Goal: Transaction & Acquisition: Purchase product/service

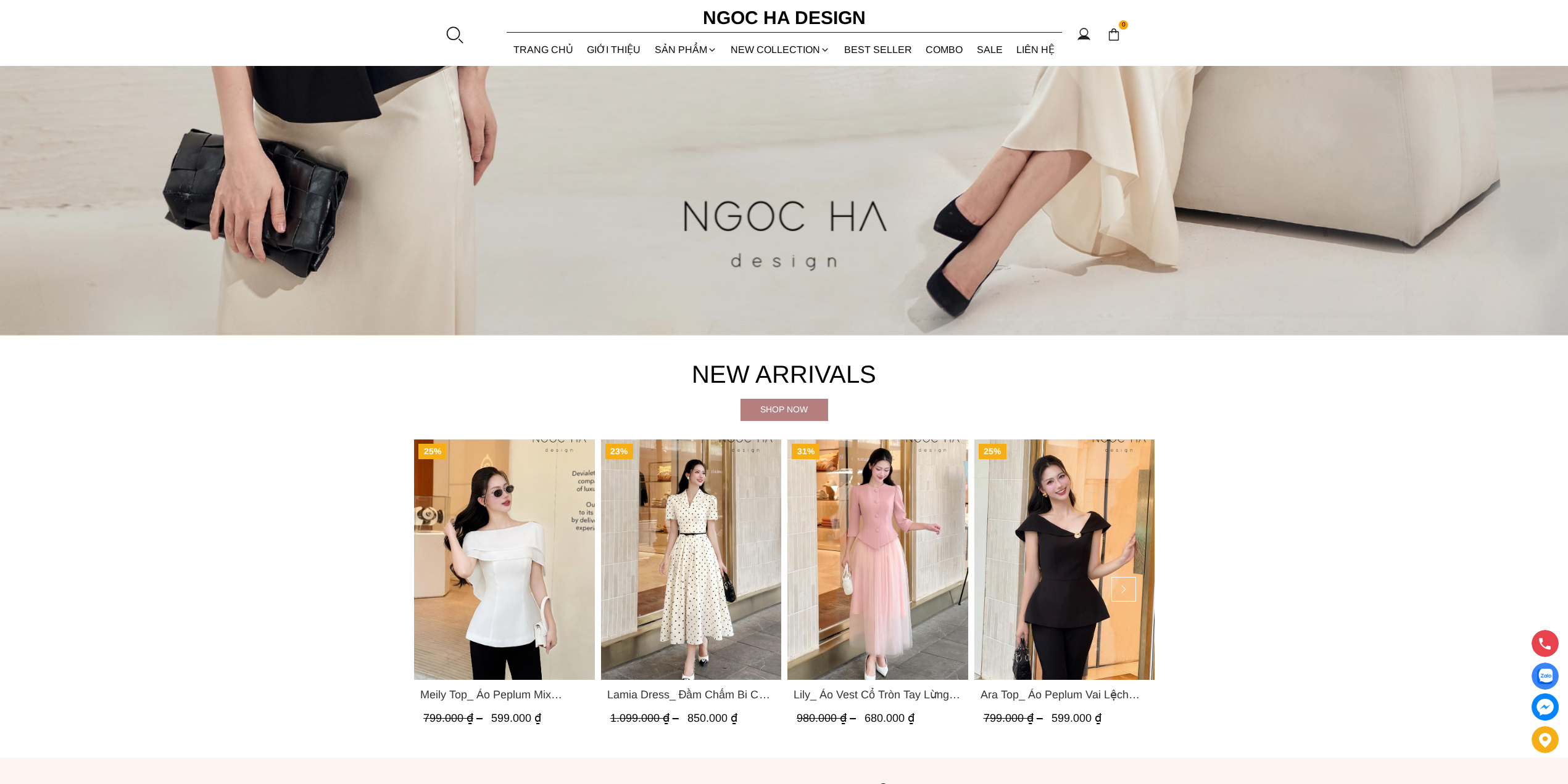
scroll to position [694, 0]
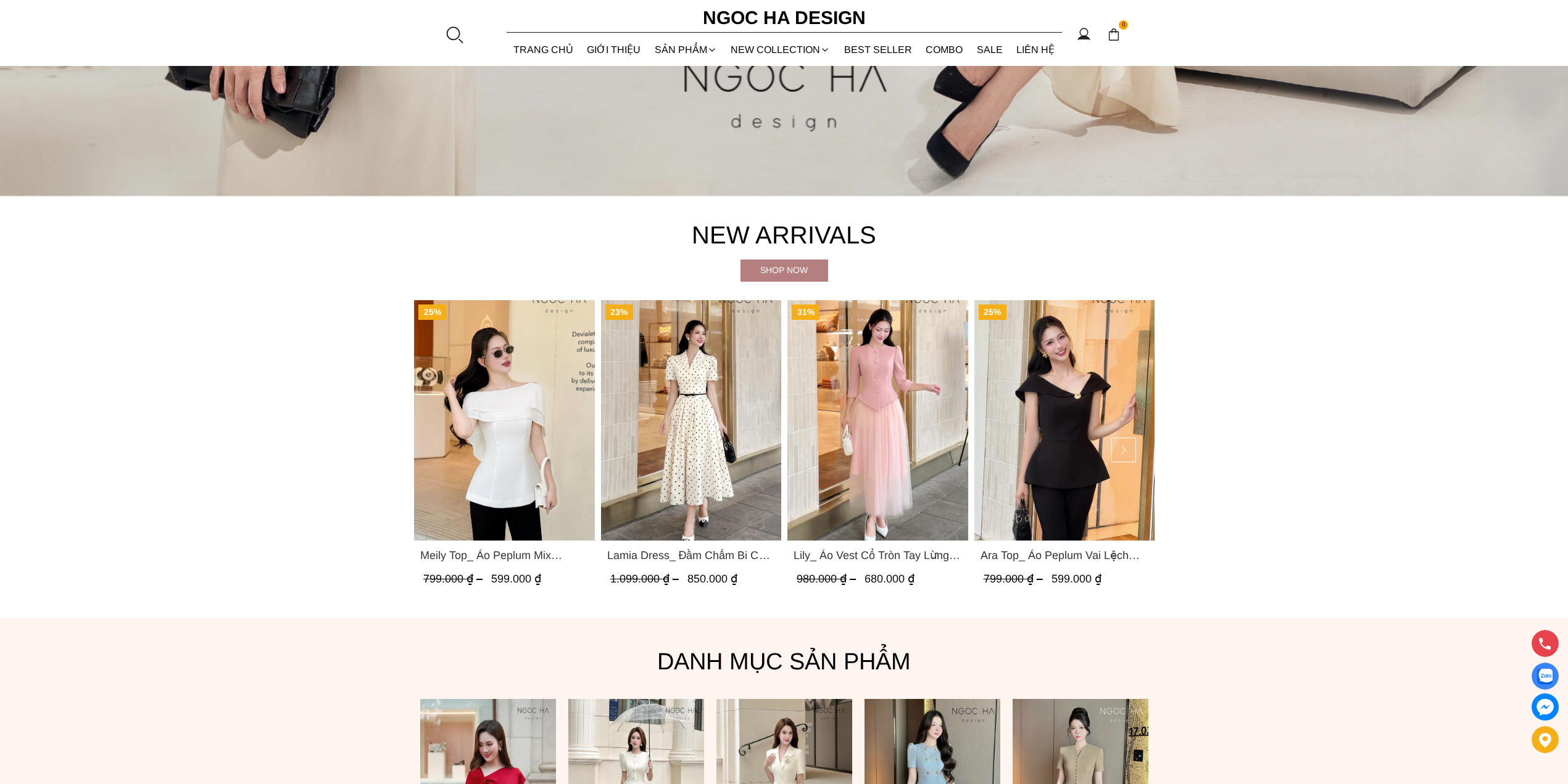
click at [522, 391] on img "Product image - Meily Top_ Áo Peplum Mix Choàng Vai Vải Tơ Màu Trắng A1086" at bounding box center [505, 420] width 181 height 240
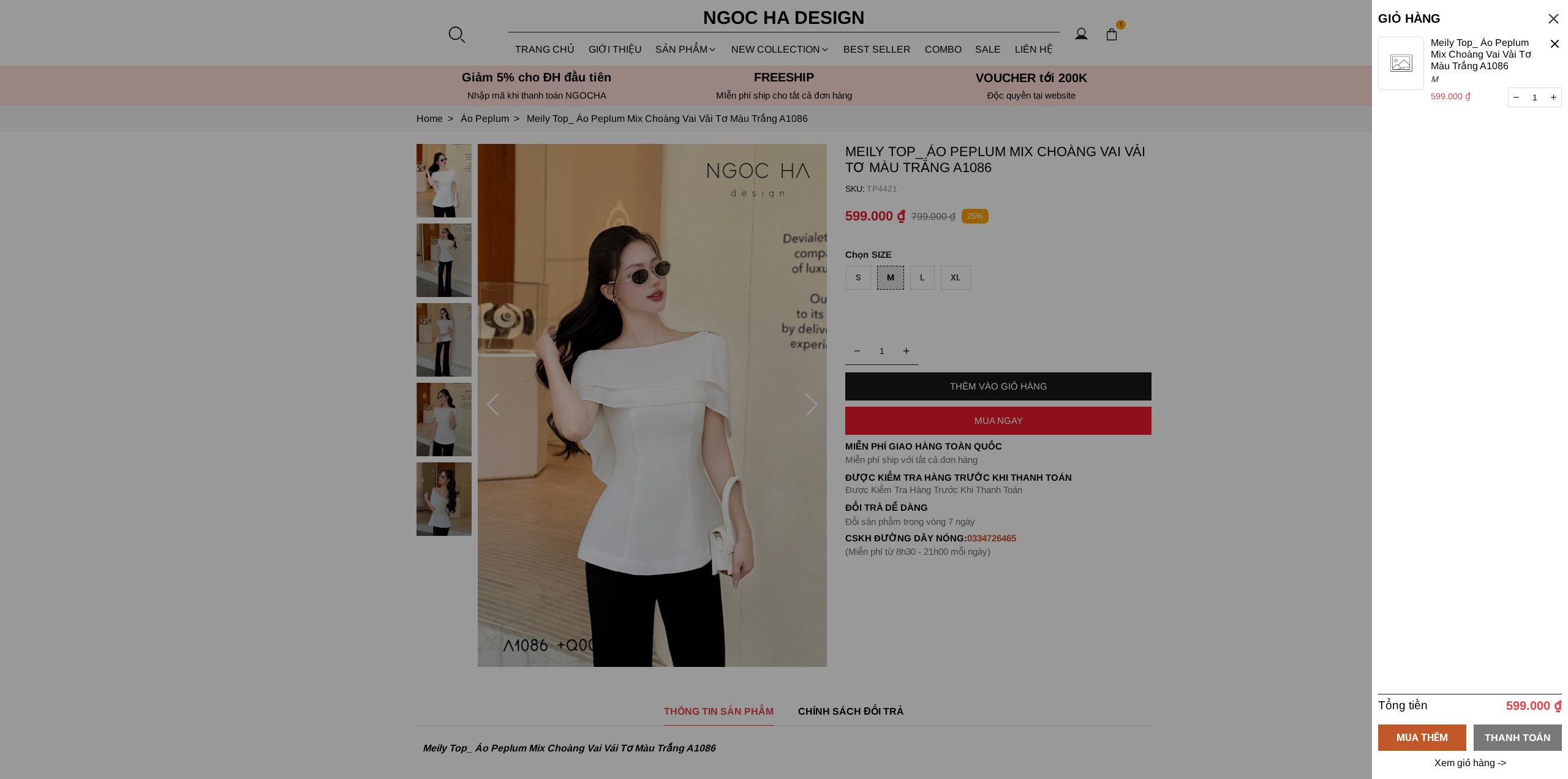
click at [1529, 727] on div "THANH TOÁN" at bounding box center [1517, 737] width 88 height 26
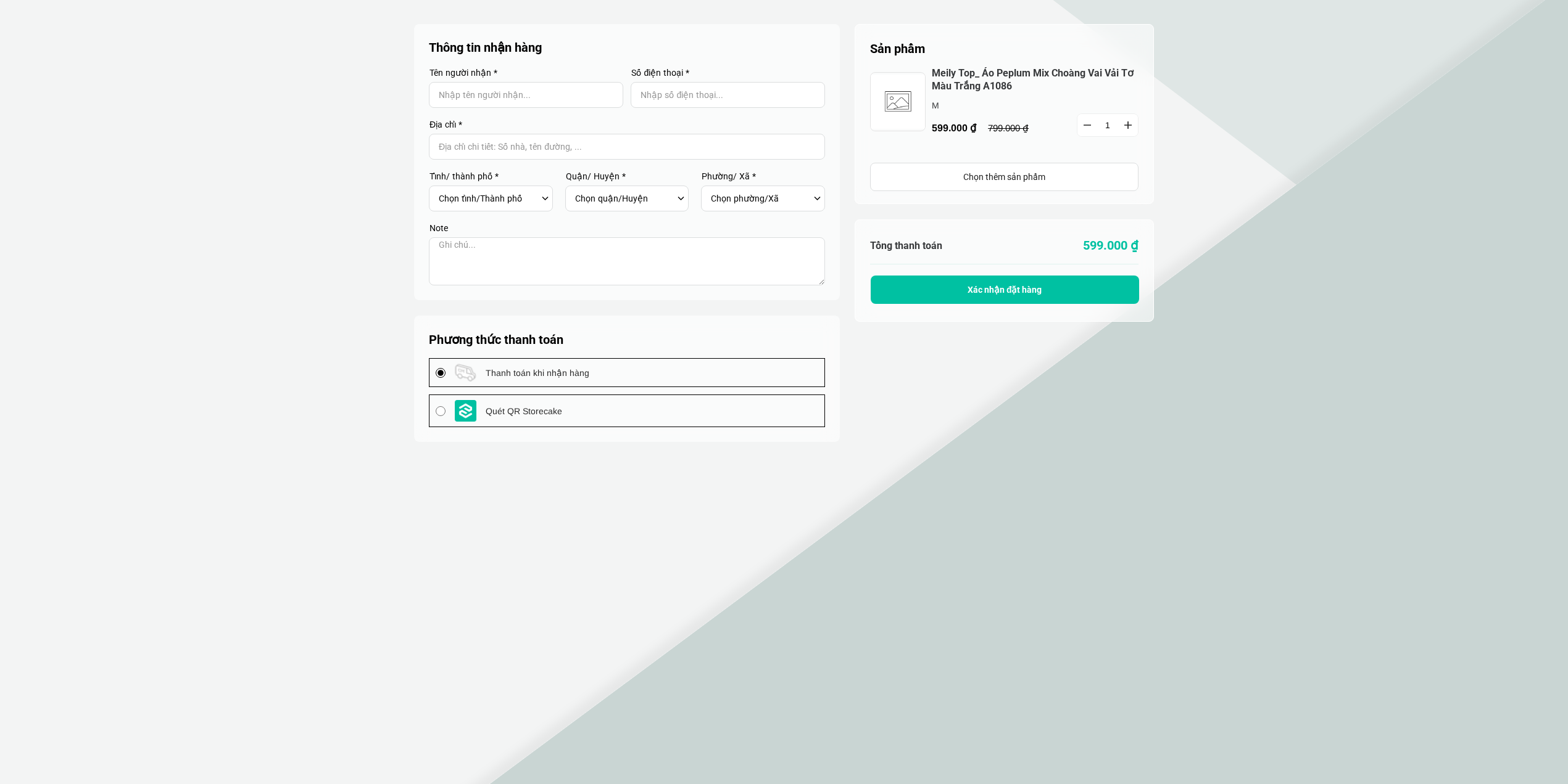
click at [482, 96] on input "Input Nhập tên người nhận..." at bounding box center [526, 95] width 195 height 26
type input "Test"
type input "0879654866"
type input "Test storecake"
click at [475, 150] on input "Input address with auto completion" at bounding box center [626, 146] width 396 height 26
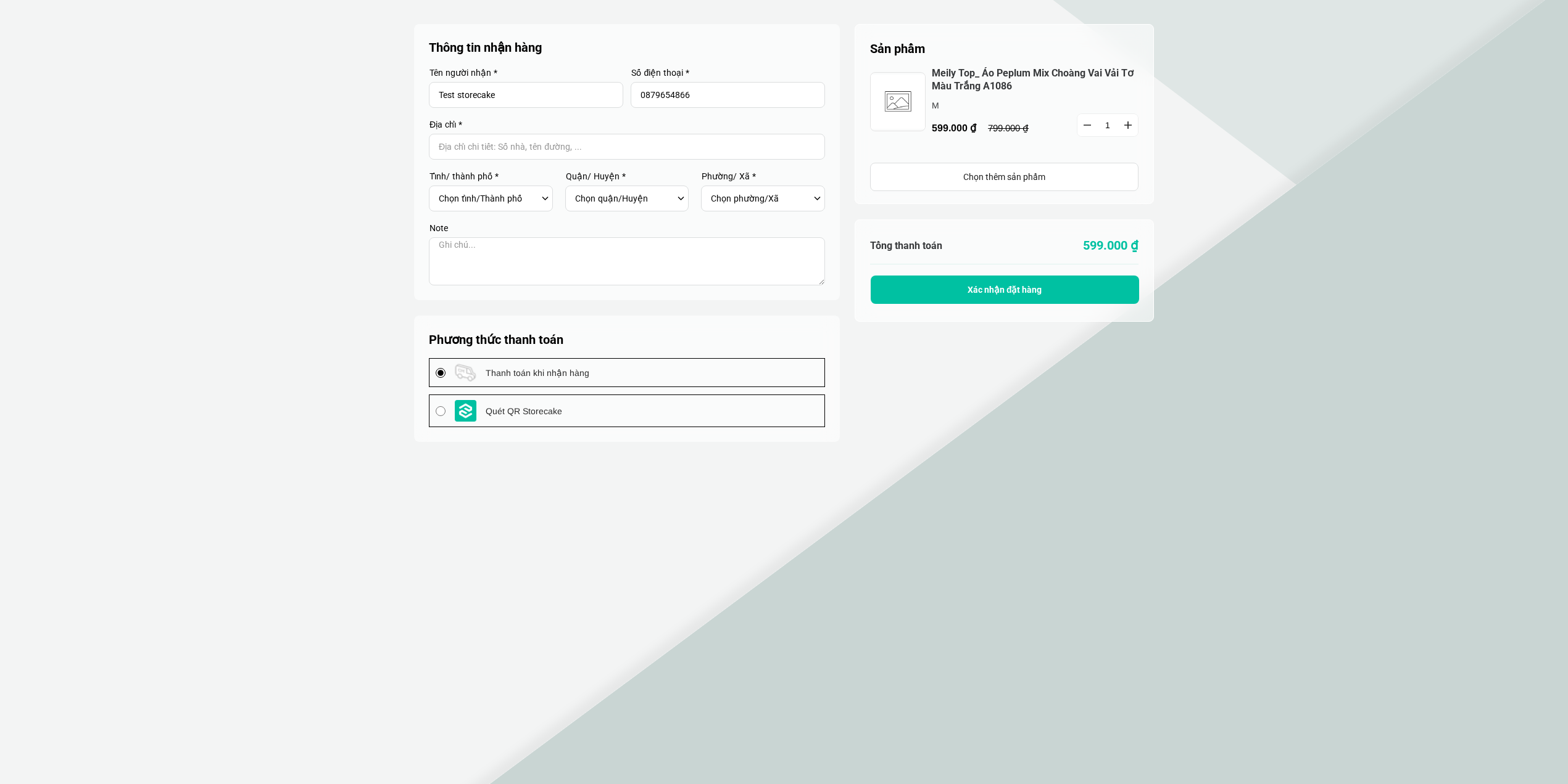
type input "BR-[GEOGRAPHIC_DATA]"
click at [470, 202] on select "Chọn tỉnh/[GEOGRAPHIC_DATA] [GEOGRAPHIC_DATA] [GEOGRAPHIC_DATA] [GEOGRAPHIC_DAT…" at bounding box center [488, 198] width 100 height 21
select select "701"
click at [439, 188] on select "Chọn tỉnh/[GEOGRAPHIC_DATA] [GEOGRAPHIC_DATA] [GEOGRAPHIC_DATA] [GEOGRAPHIC_DAT…" at bounding box center [488, 198] width 100 height 21
click at [598, 196] on select "Chọn quận/Huyện Huyện [GEOGRAPHIC_DATA] [GEOGRAPHIC_DATA] Huyện [GEOGRAPHIC_DAT…" at bounding box center [624, 198] width 100 height 21
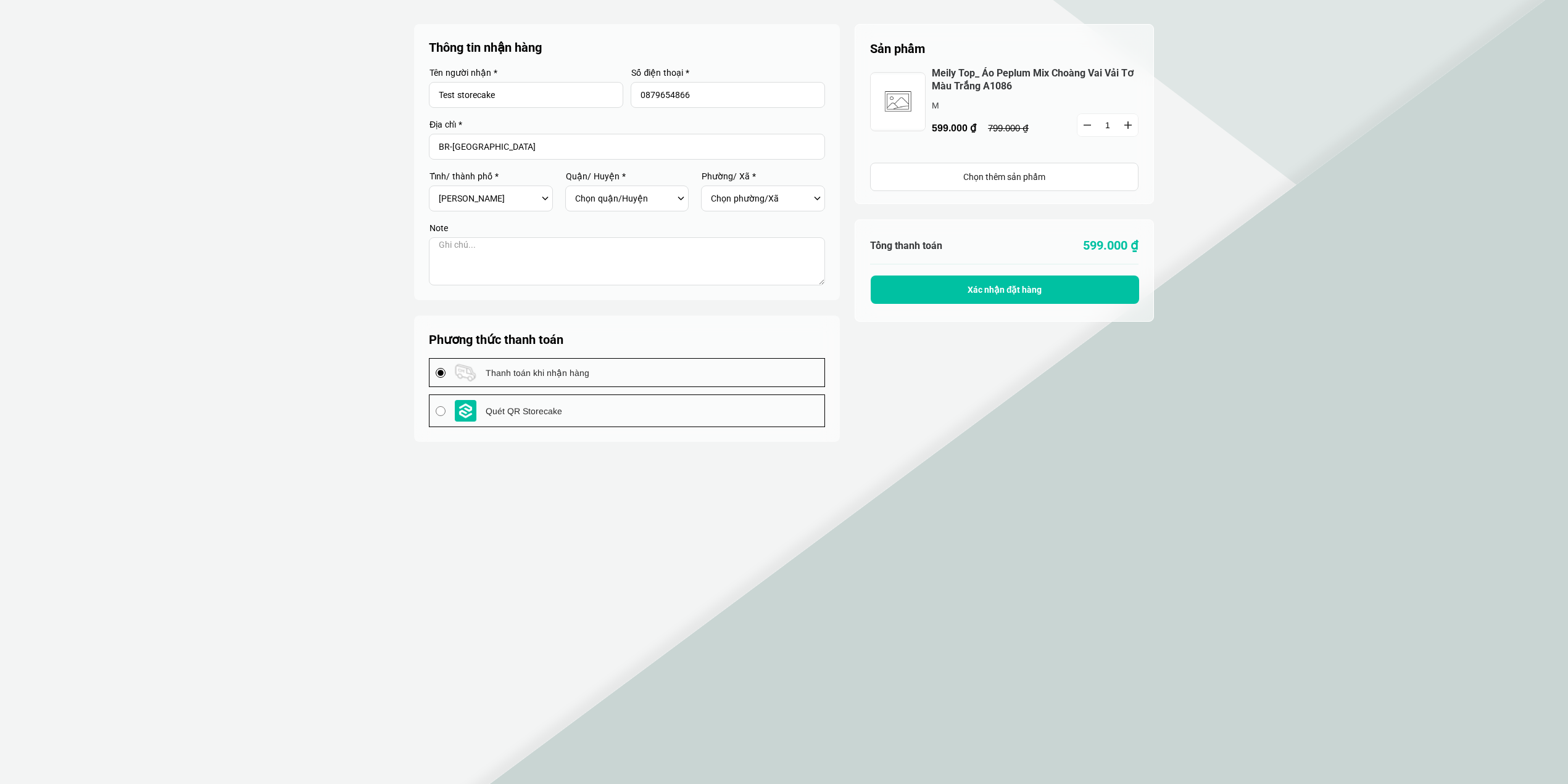
select select "70135"
click at [575, 188] on select "Chọn quận/Huyện Huyện [GEOGRAPHIC_DATA] [GEOGRAPHIC_DATA] Huyện [GEOGRAPHIC_DAT…" at bounding box center [624, 198] width 100 height 21
click at [724, 199] on select "Chọn phường/Xã [GEOGRAPHIC_DATA] [GEOGRAPHIC_DATA] Xã [GEOGRAPHIC_DATA] Xã [GEO…" at bounding box center [760, 198] width 100 height 21
select select "7013537"
click at [710, 188] on select "Chọn phường/Xã [GEOGRAPHIC_DATA] [GEOGRAPHIC_DATA] Xã [GEOGRAPHIC_DATA] Xã [GEO…" at bounding box center [760, 198] width 100 height 21
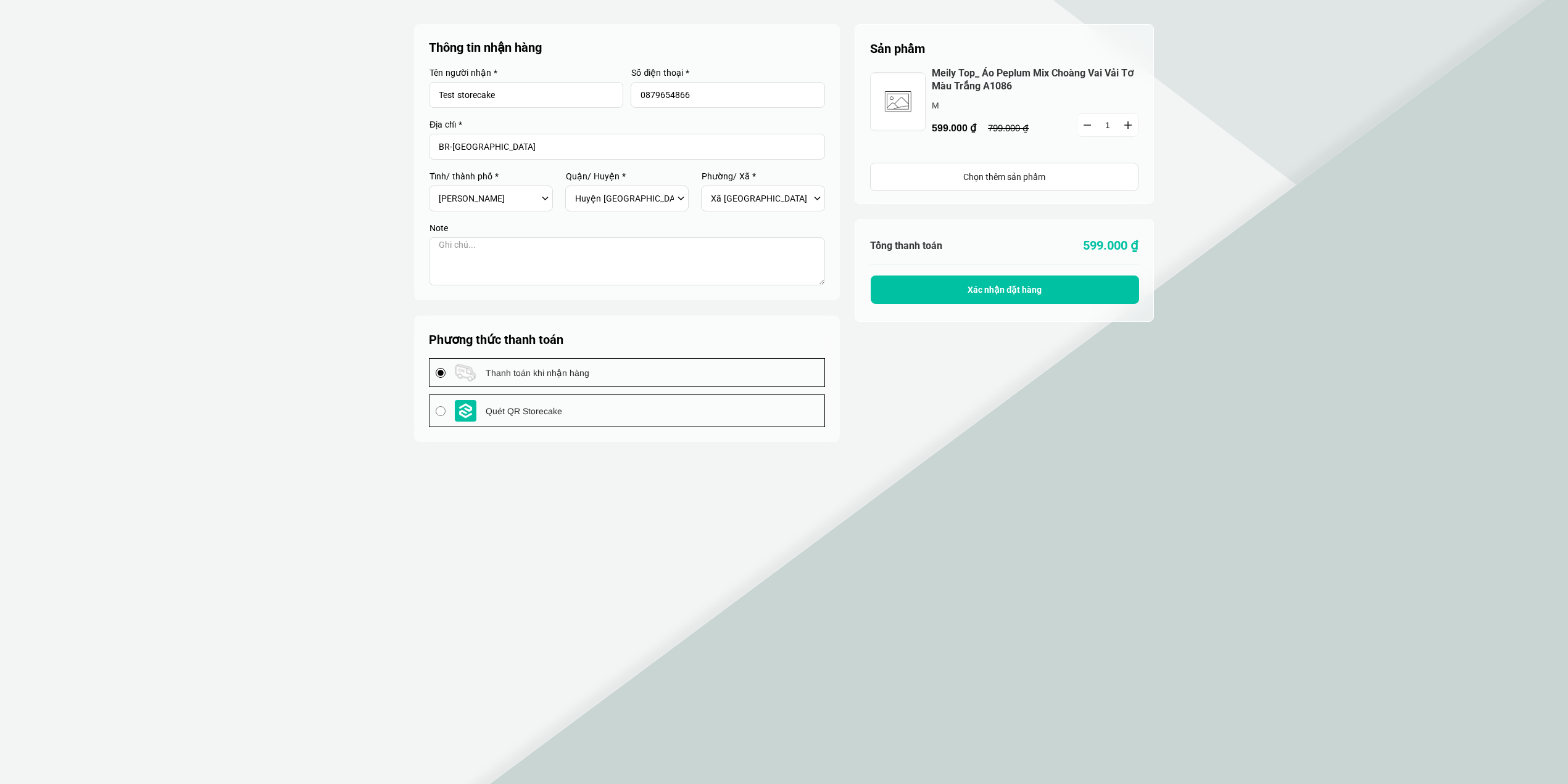
click at [1028, 285] on span "Xác nhận đặt hàng" at bounding box center [1005, 290] width 75 height 10
